Goal: Check status: Check status

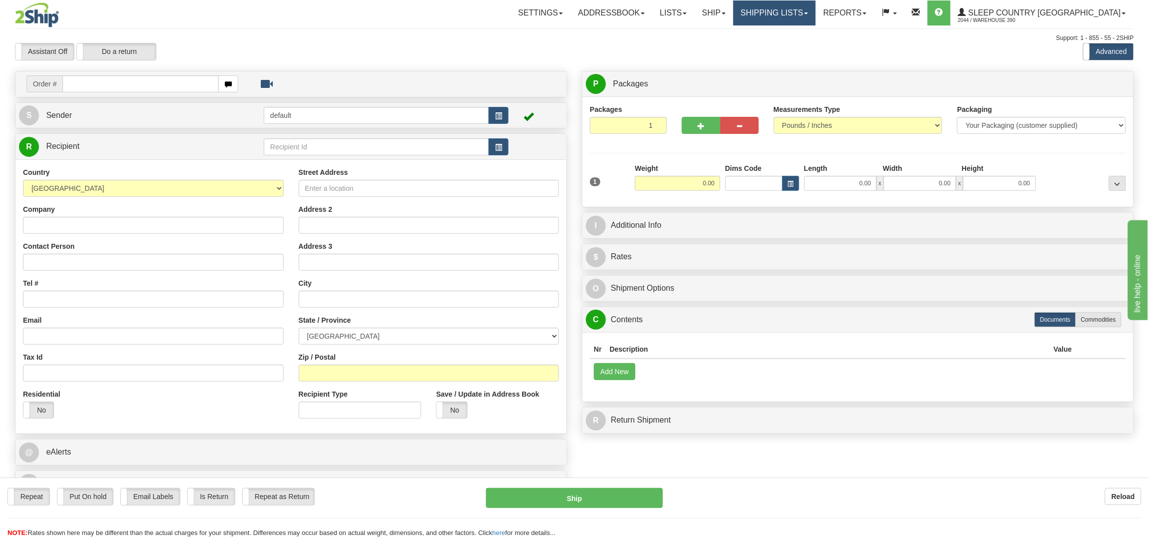
click at [816, 17] on link "Shipping lists" at bounding box center [775, 12] width 82 height 25
click at [816, 30] on link "Current Shipments" at bounding box center [766, 34] width 97 height 13
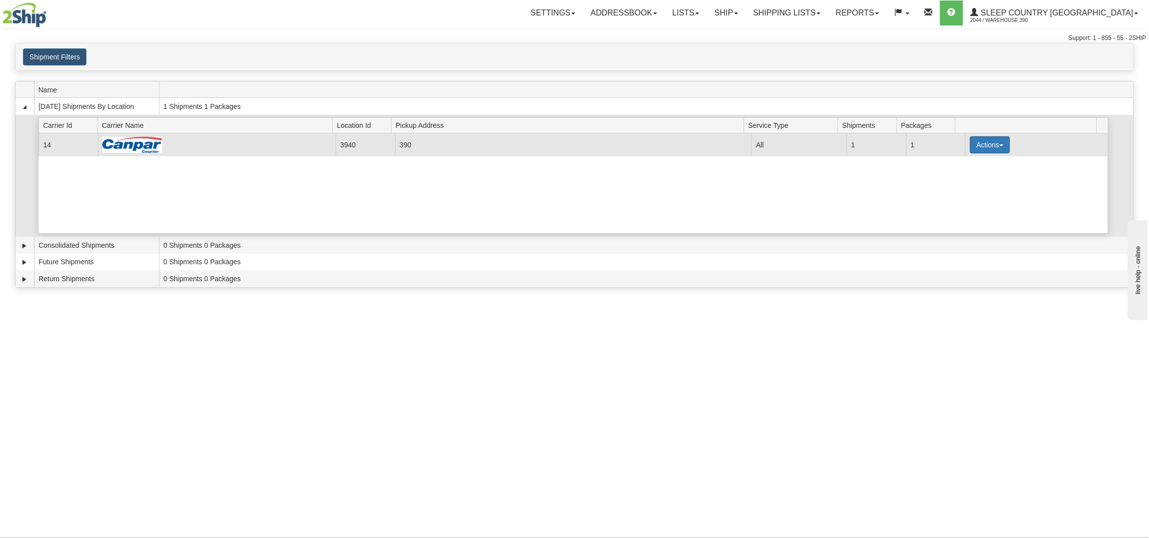
click at [984, 142] on button "Actions" at bounding box center [990, 144] width 40 height 17
click at [966, 160] on link "Details" at bounding box center [970, 163] width 80 height 13
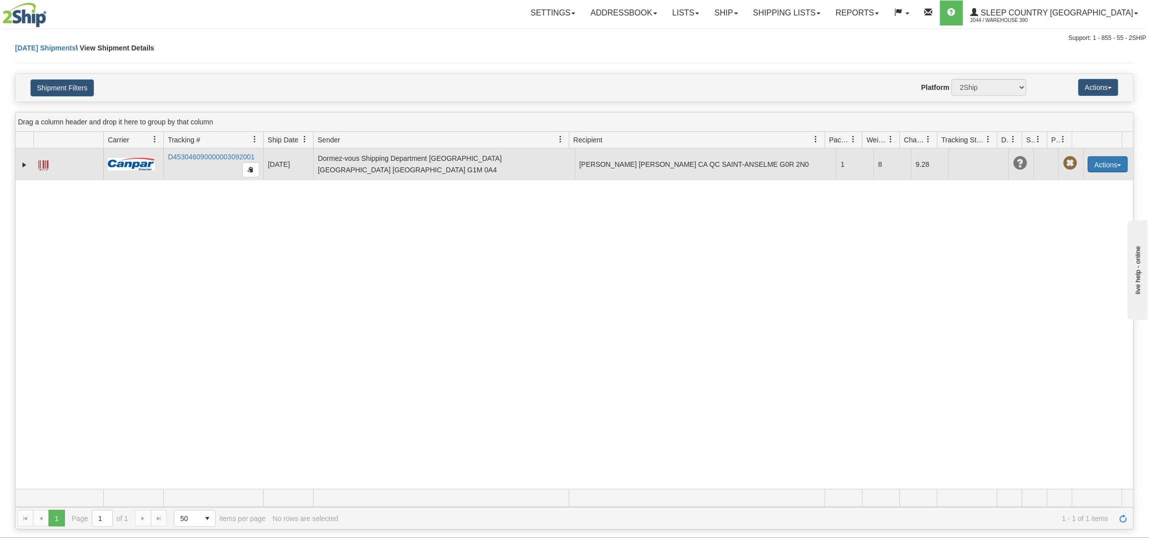
click at [1102, 162] on button "Actions" at bounding box center [1108, 164] width 40 height 16
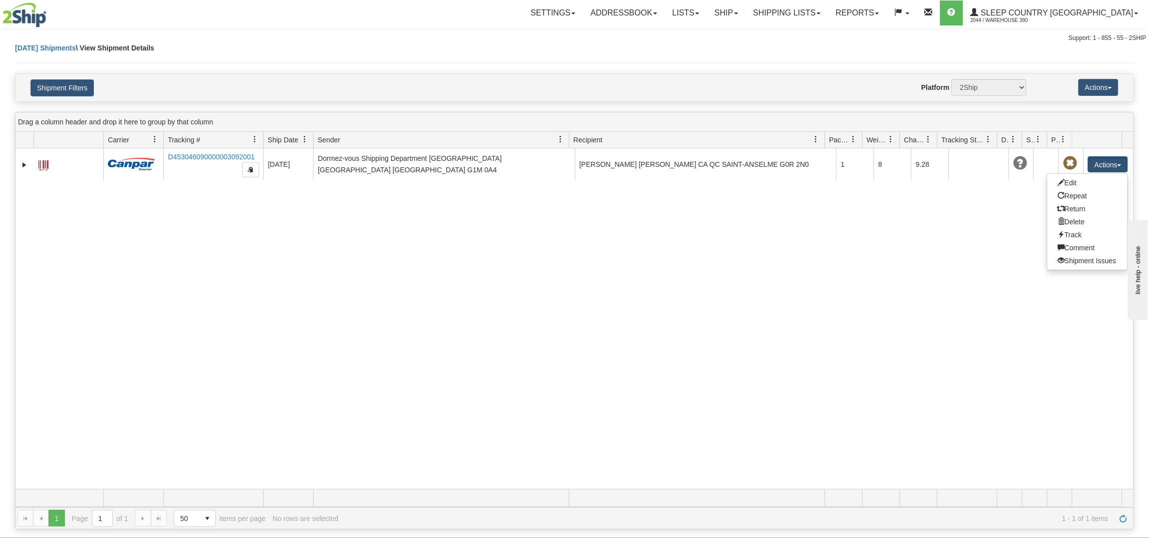
drag, startPoint x: 304, startPoint y: 242, endPoint x: 292, endPoint y: 238, distance: 12.6
click at [304, 241] on div "31680909 2044 D453046090000003092001 09/29/2025 09/29/2025 10:06:09 AM Dormez-v…" at bounding box center [574, 318] width 1118 height 341
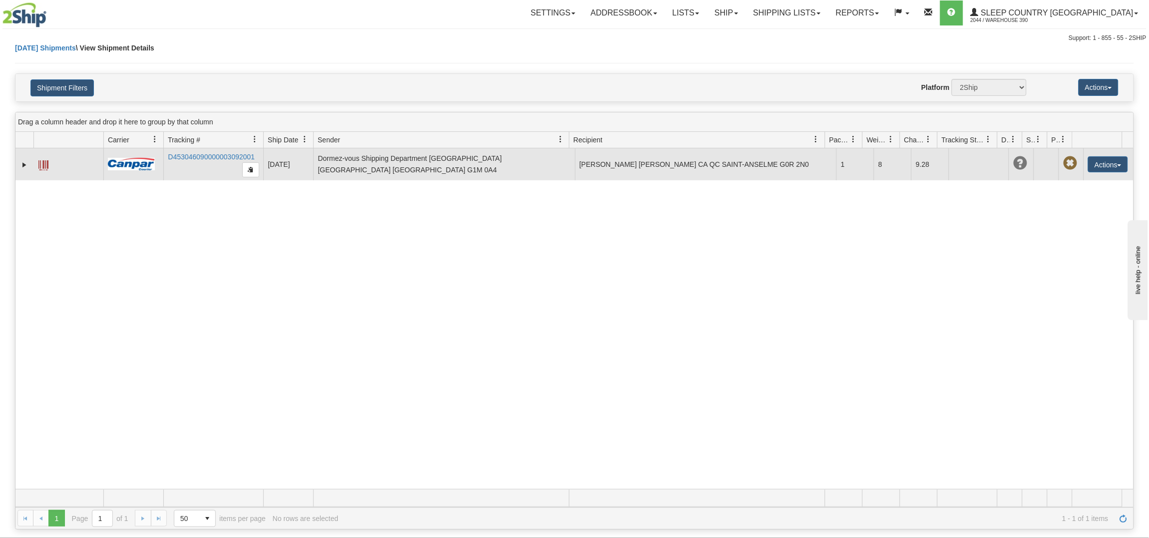
click at [48, 165] on span at bounding box center [43, 165] width 10 height 10
